Goal: Task Accomplishment & Management: Manage account settings

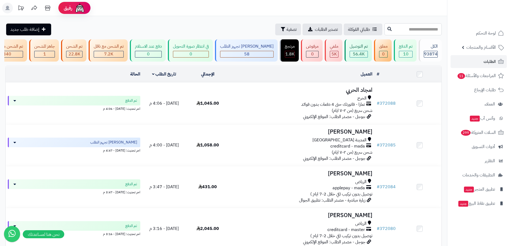
click at [398, 28] on input "text" at bounding box center [412, 29] width 57 height 12
type input "******"
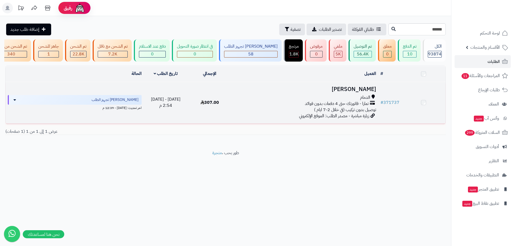
click at [361, 101] on span "الدمام" at bounding box center [365, 97] width 10 height 6
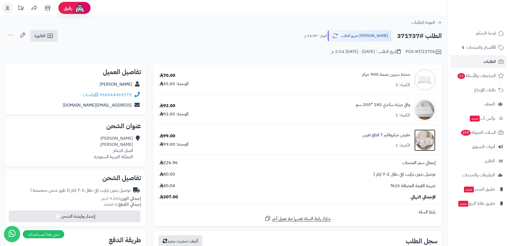
click at [422, 139] on img at bounding box center [424, 139] width 21 height 21
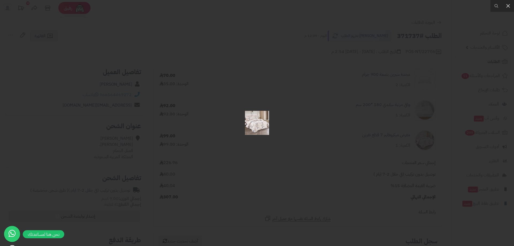
click at [301, 189] on div at bounding box center [257, 123] width 514 height 246
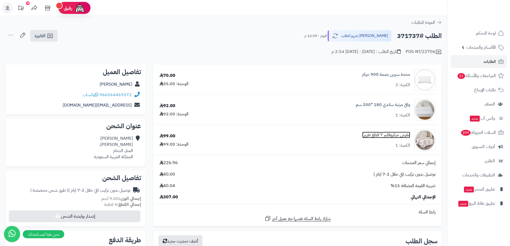
click at [379, 137] on link "مفرش ميكروفايبر 7 قطع نفرين" at bounding box center [386, 135] width 48 height 6
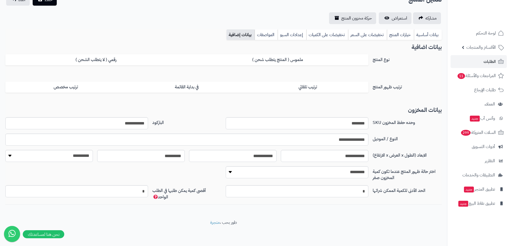
scroll to position [46, 0]
click at [431, 32] on link "بيانات أساسية" at bounding box center [427, 34] width 28 height 11
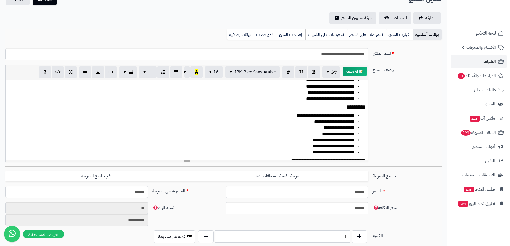
scroll to position [0, 0]
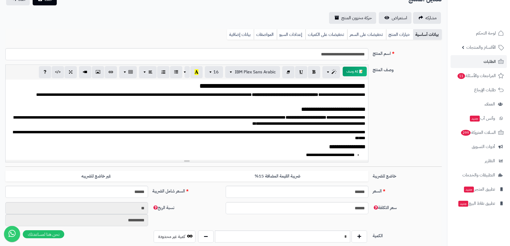
click at [422, 35] on link "بيانات أساسية" at bounding box center [427, 34] width 29 height 11
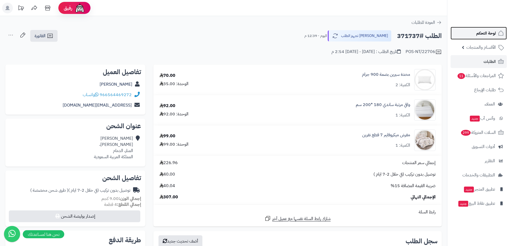
click at [483, 33] on span "لوحة التحكم" at bounding box center [486, 32] width 20 height 7
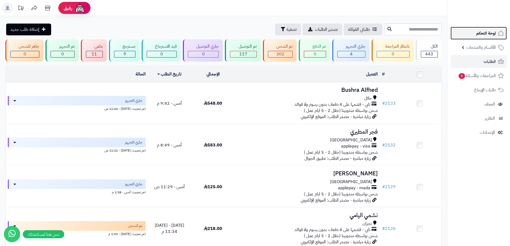
click at [492, 34] on span "لوحة التحكم" at bounding box center [486, 32] width 20 height 7
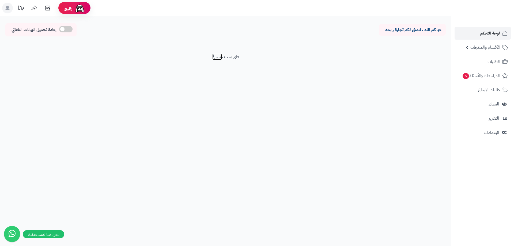
click at [217, 59] on link "متجرة" at bounding box center [217, 56] width 10 height 6
click at [494, 34] on span "لوحة التحكم" at bounding box center [490, 32] width 20 height 7
click at [5, 7] on rect at bounding box center [7, 8] width 11 height 11
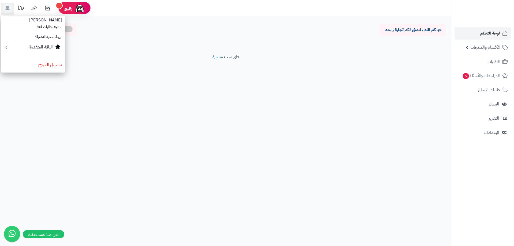
click at [54, 21] on span "[PERSON_NAME]" at bounding box center [45, 20] width 39 height 13
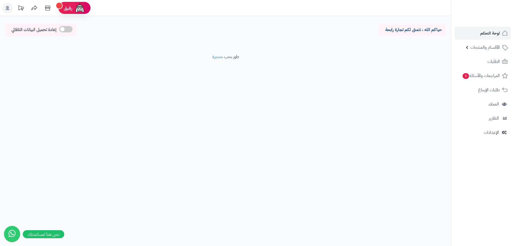
click at [147, 43] on div "حياكم الله ، نتمنى لكم تجارة رابحة إعادة تحميل البيانات التلقائي الرئيسية لوحة …" at bounding box center [225, 35] width 451 height 38
click at [493, 120] on span "التقارير" at bounding box center [493, 117] width 10 height 7
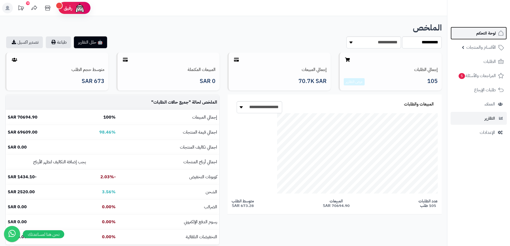
click at [474, 34] on link "لوحة التحكم" at bounding box center [478, 33] width 56 height 13
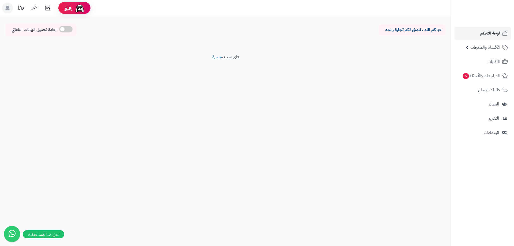
click at [10, 8] on rect at bounding box center [7, 8] width 11 height 11
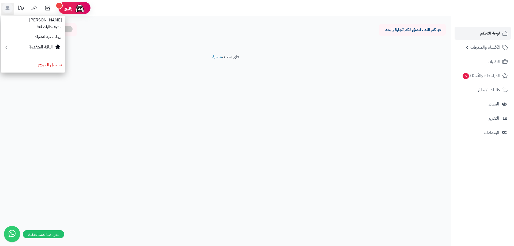
click at [205, 133] on div "رفيق ! الطلبات معالجة مكتمل إرجاع المنتجات العملاء المتواجدون الان 1472 عملاء م…" at bounding box center [257, 123] width 514 height 246
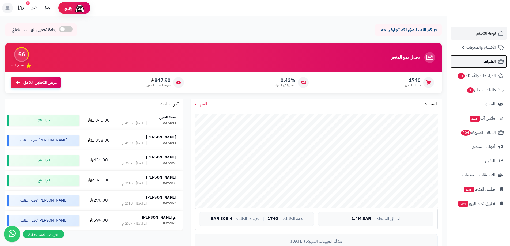
click at [477, 60] on link "الطلبات" at bounding box center [478, 61] width 56 height 13
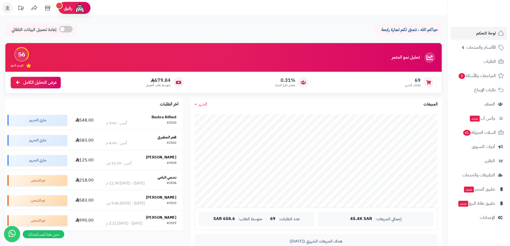
click at [6, 12] on rect at bounding box center [7, 8] width 11 height 11
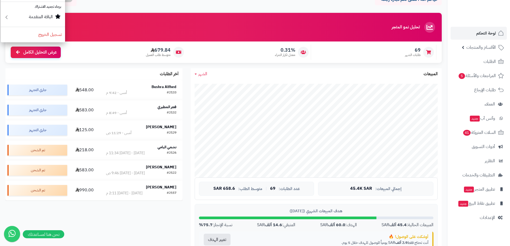
scroll to position [27, 0]
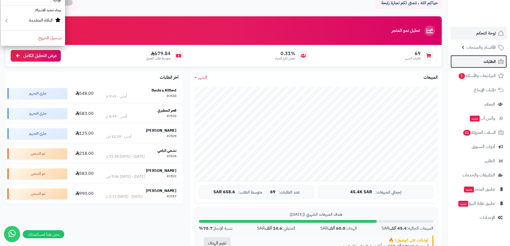
click at [492, 58] on link "الطلبات" at bounding box center [478, 61] width 56 height 13
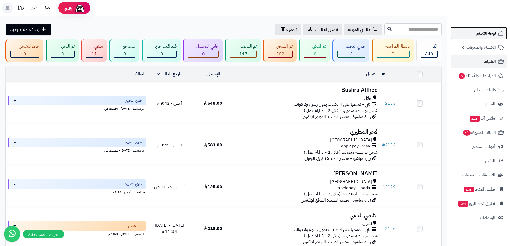
click at [479, 33] on span "لوحة التحكم" at bounding box center [486, 32] width 20 height 7
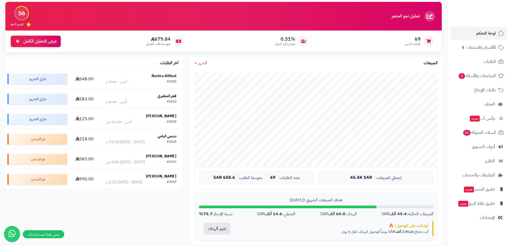
scroll to position [53, 0]
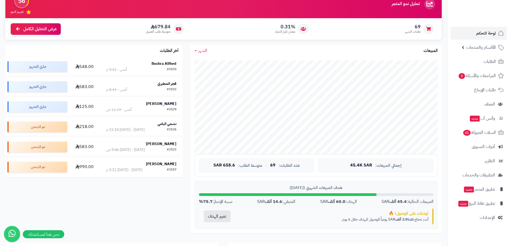
click at [200, 49] on span "الشهر" at bounding box center [202, 50] width 9 height 6
click at [220, 67] on link "اليوم" at bounding box center [211, 63] width 43 height 10
click at [199, 51] on span "اليوم" at bounding box center [202, 50] width 8 height 6
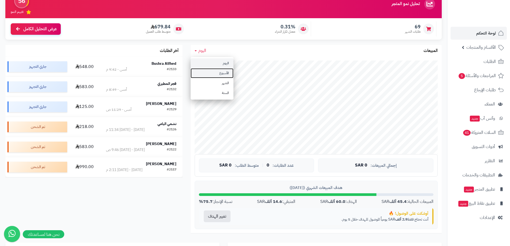
click at [206, 72] on link "الأسبوع" at bounding box center [211, 73] width 43 height 10
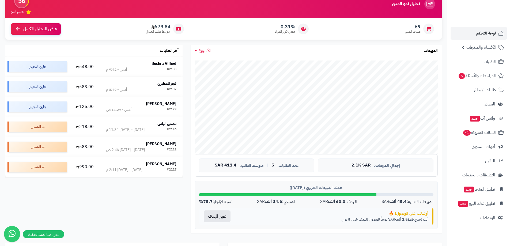
click at [193, 52] on div "الأسبوع اليوم الأسبوع الشهر السنة المبيعات" at bounding box center [315, 51] width 251 height 12
click at [196, 50] on icon at bounding box center [195, 50] width 2 height 1
click at [224, 83] on link "الشهر" at bounding box center [211, 83] width 43 height 10
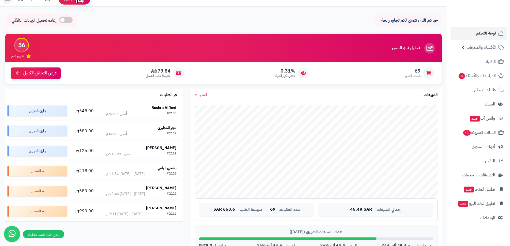
scroll to position [0, 0]
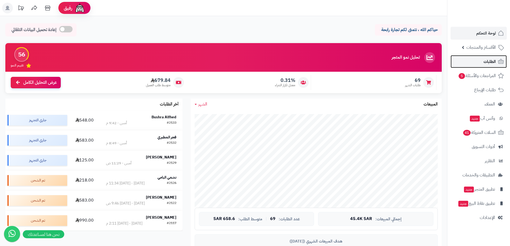
click at [490, 62] on span "الطلبات" at bounding box center [489, 61] width 12 height 7
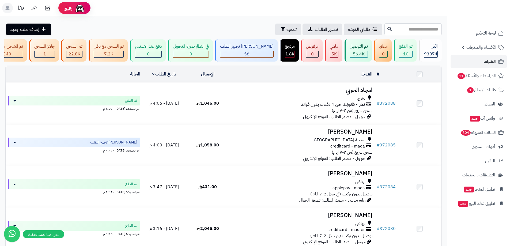
click at [435, 29] on input "text" at bounding box center [412, 29] width 57 height 12
paste input "******"
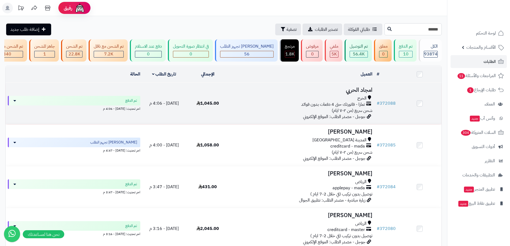
type input "******"
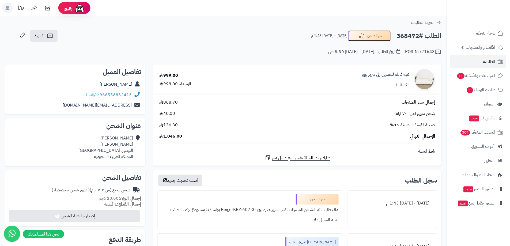
click at [369, 39] on button "تم الشحن" at bounding box center [369, 35] width 43 height 11
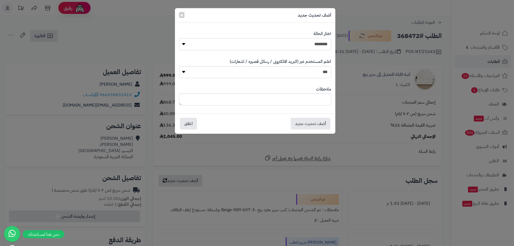
drag, startPoint x: 320, startPoint y: 45, endPoint x: 320, endPoint y: 49, distance: 4.5
click at [320, 45] on select "**********" at bounding box center [255, 44] width 152 height 12
select select "**"
click at [179, 38] on select "**********" at bounding box center [255, 44] width 152 height 12
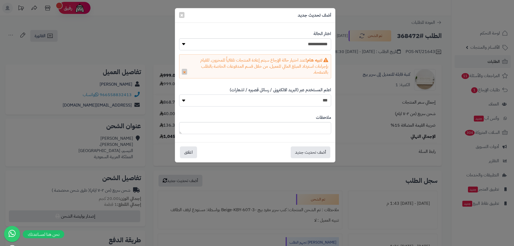
click at [316, 104] on select "*** **" at bounding box center [255, 100] width 152 height 12
select select "*"
click at [179, 94] on select "*** **" at bounding box center [255, 100] width 152 height 12
click at [311, 126] on textarea at bounding box center [255, 128] width 152 height 12
click at [318, 158] on button "أضف تحديث جديد" at bounding box center [310, 152] width 40 height 12
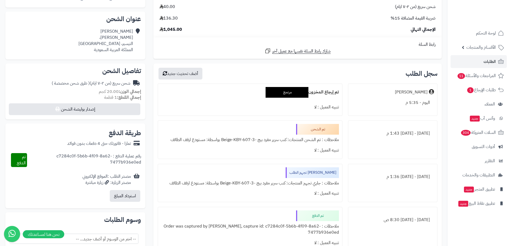
scroll to position [53, 0]
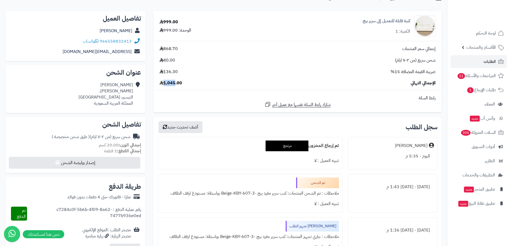
drag, startPoint x: 165, startPoint y: 83, endPoint x: 175, endPoint y: 86, distance: 10.8
click at [175, 86] on span "1,045.00" at bounding box center [170, 83] width 22 height 6
copy span "1,045"
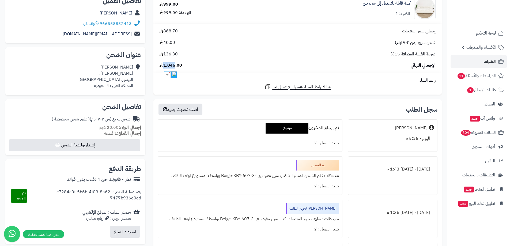
scroll to position [80, 0]
